Goal: Task Accomplishment & Management: Use online tool/utility

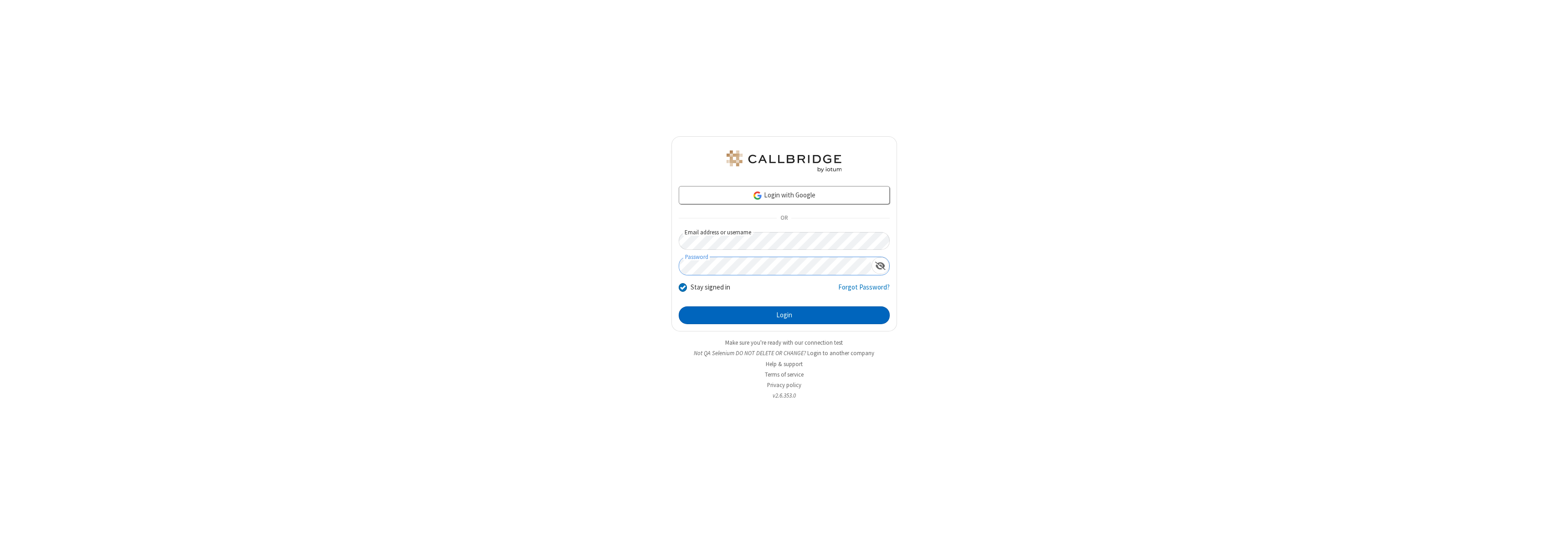
click at [784, 315] on button "Login" at bounding box center [784, 315] width 211 height 18
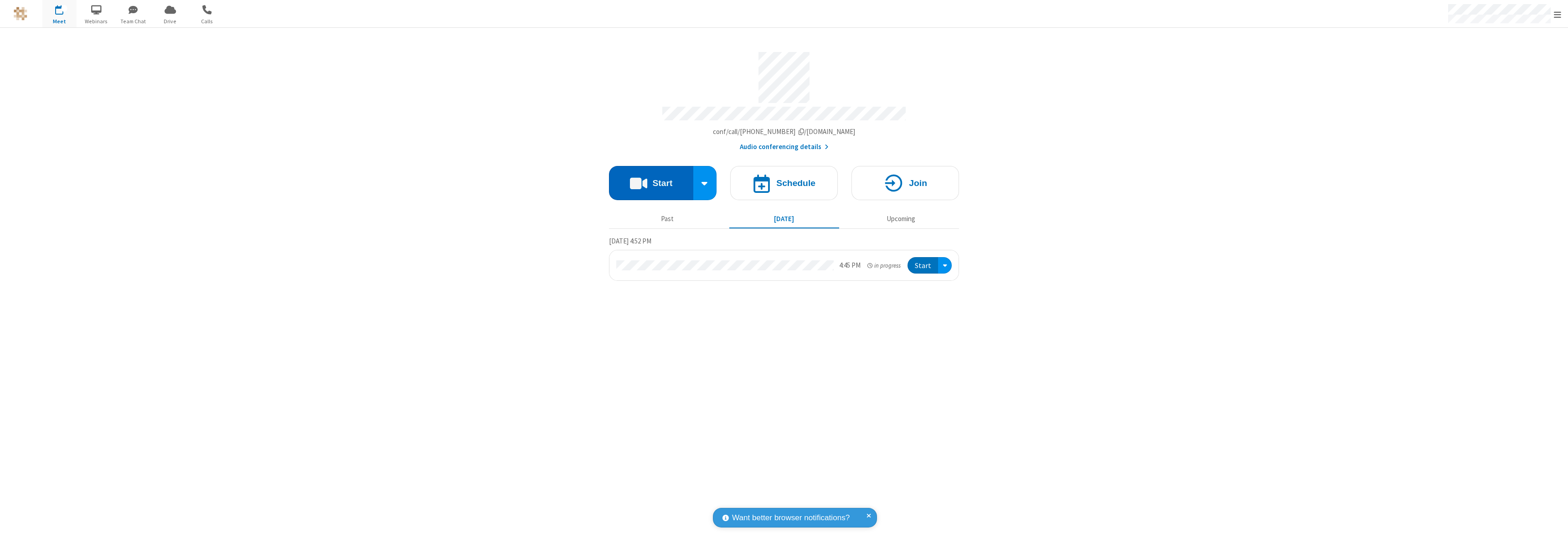
click at [651, 179] on button "Start" at bounding box center [651, 183] width 84 height 34
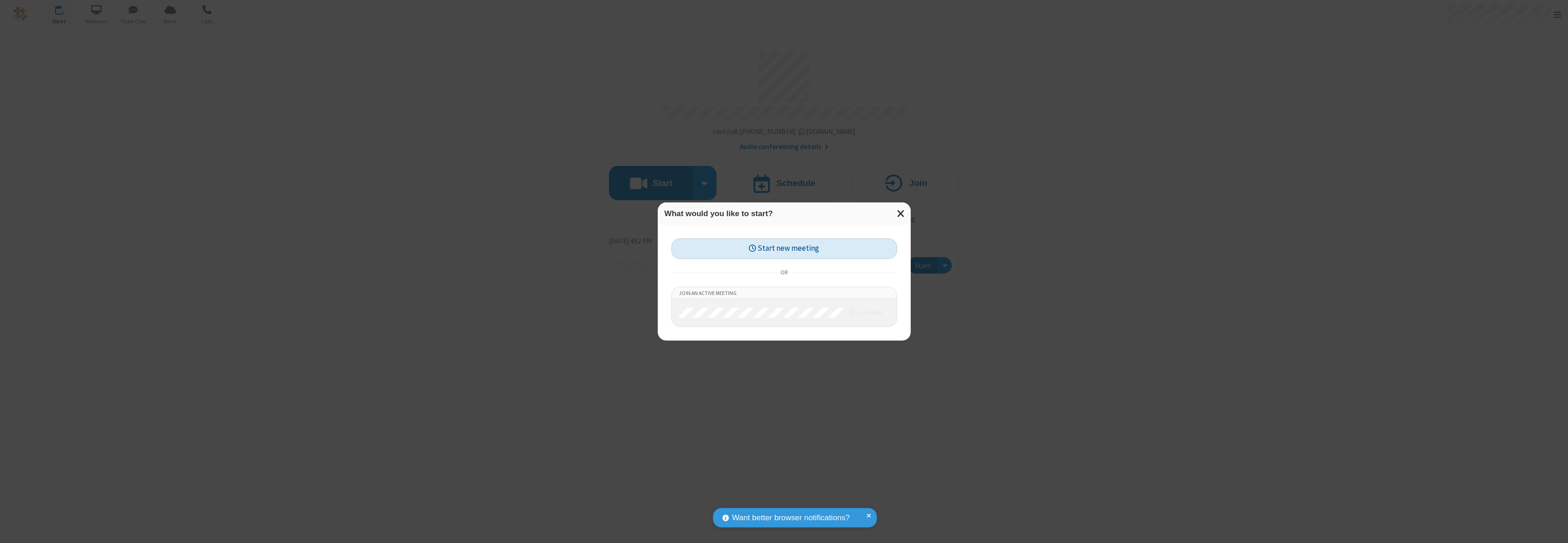
click at [784, 248] on button "Start new meeting" at bounding box center [784, 248] width 225 height 20
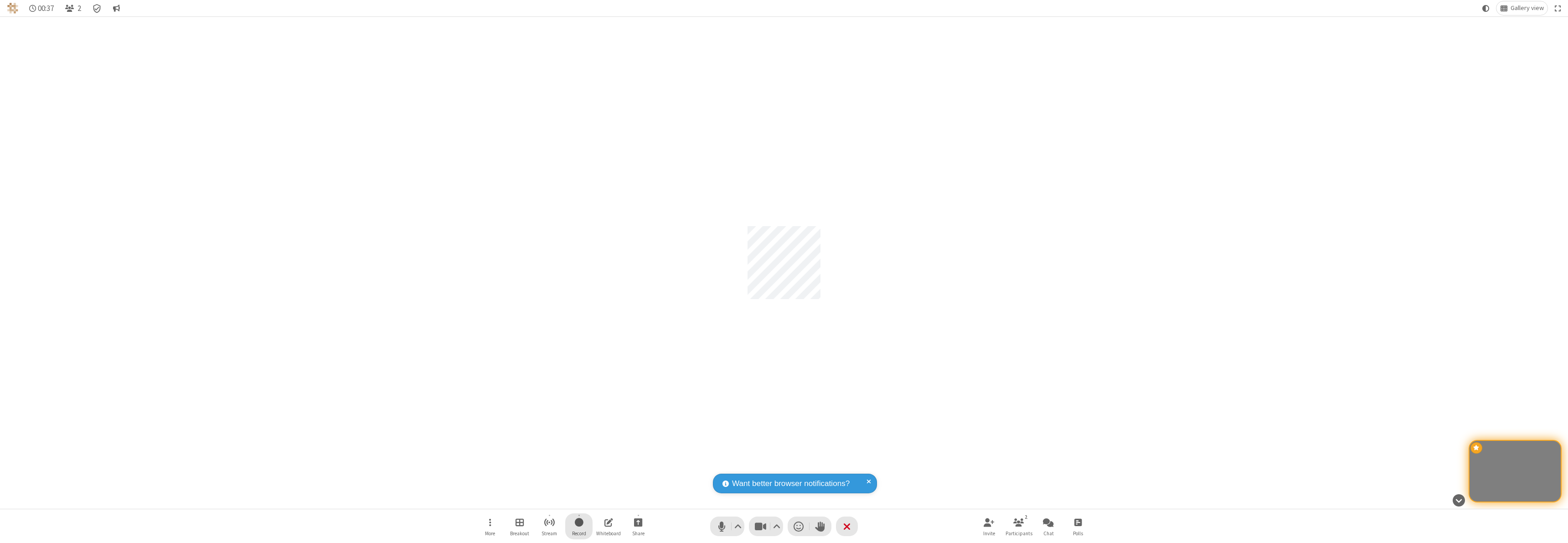
click at [579, 526] on span "Start recording" at bounding box center [579, 522] width 9 height 12
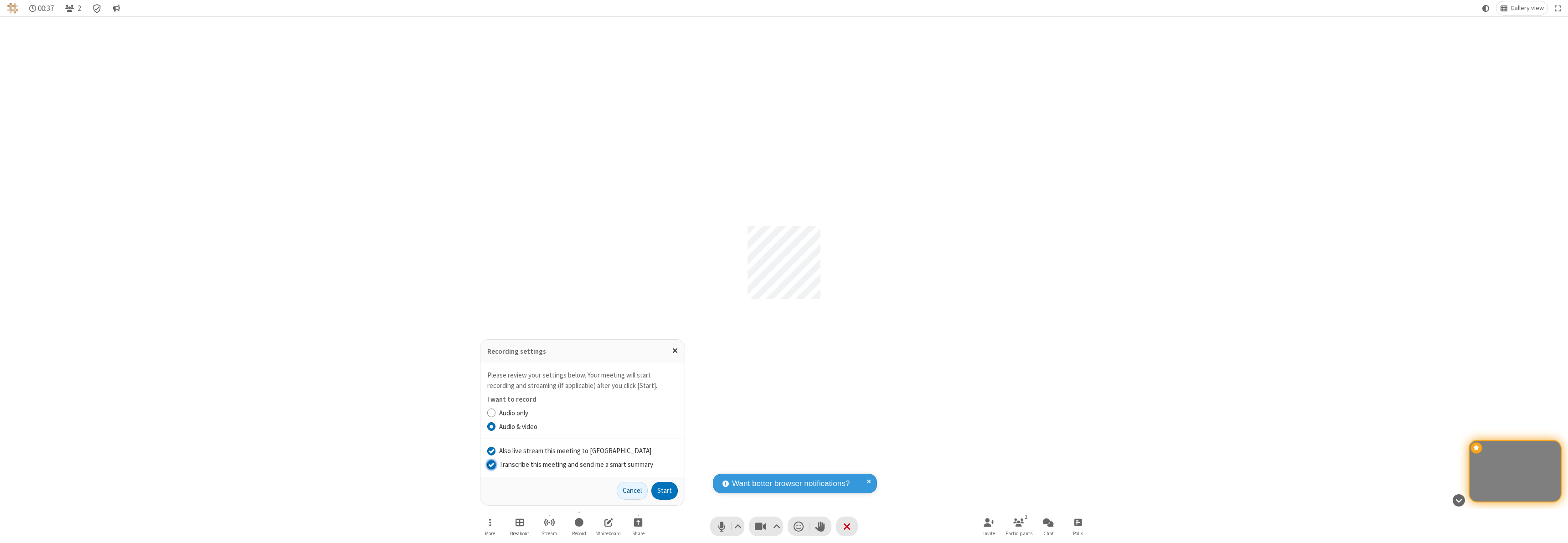
click at [491, 464] on input "Transcribe this meeting and send me a smart summary" at bounding box center [491, 464] width 9 height 10
click at [588, 426] on label "Audio & video" at bounding box center [589, 427] width 179 height 10
click at [496, 426] on input "Audio & video" at bounding box center [491, 427] width 9 height 10
click at [491, 450] on input "Also live stream this meeting to Callbridge" at bounding box center [491, 451] width 9 height 10
click at [665, 491] on button "Start" at bounding box center [665, 491] width 26 height 18
